Goal: Navigation & Orientation: Understand site structure

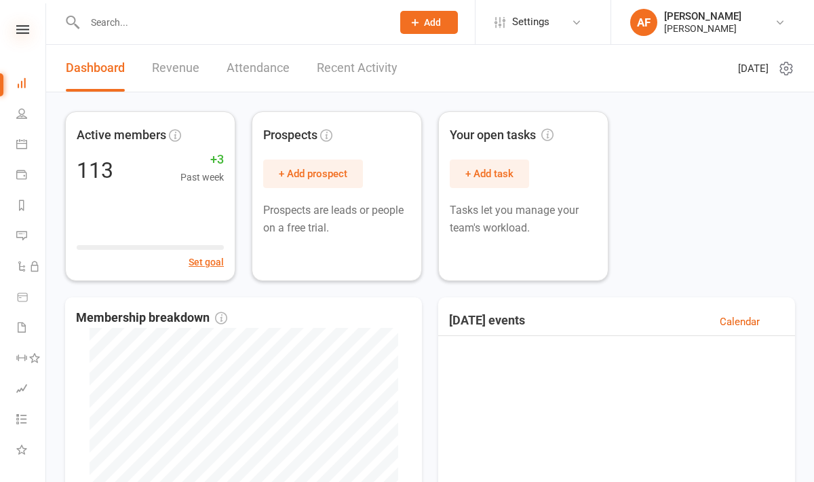
click at [18, 29] on icon at bounding box center [22, 29] width 13 height 9
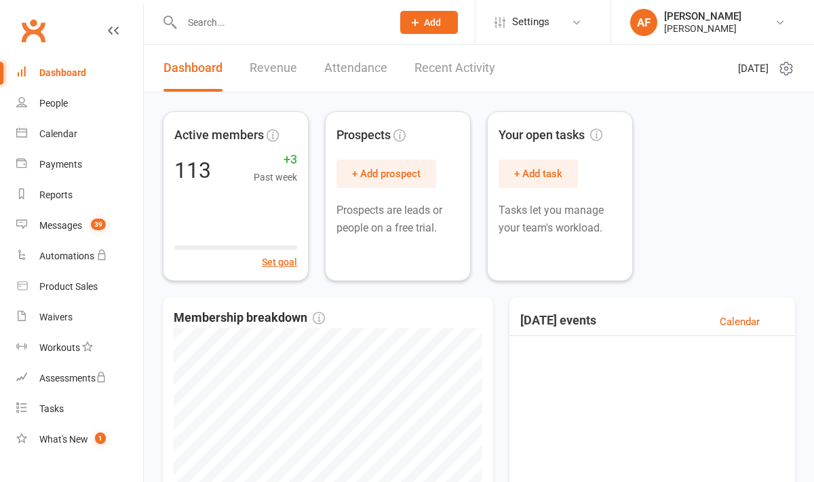
click at [18, 29] on link "Clubworx" at bounding box center [33, 31] width 34 height 34
